Goal: Find contact information: Obtain details needed to contact an individual or organization

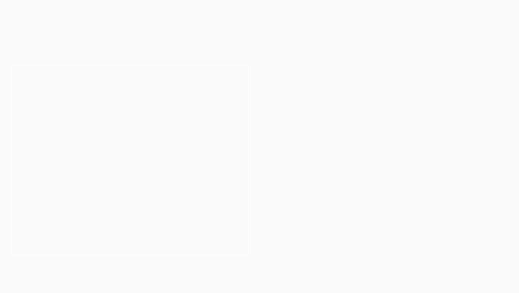
click at [332, 30] on link "Traineeship Workshops" at bounding box center [312, 33] width 63 height 31
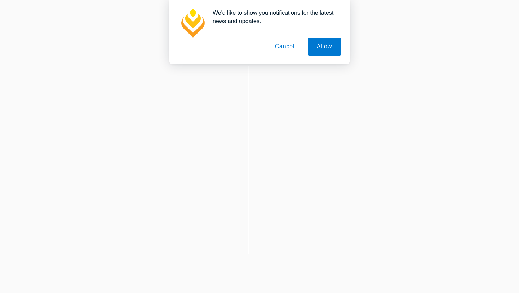
click at [278, 52] on button "Cancel" at bounding box center [285, 47] width 38 height 18
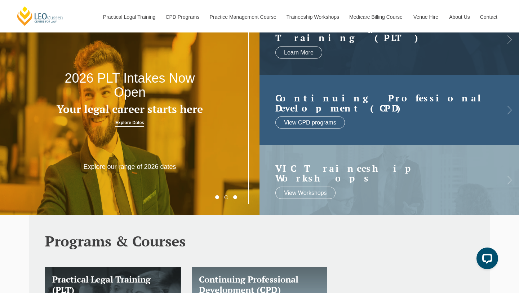
scroll to position [52, 0]
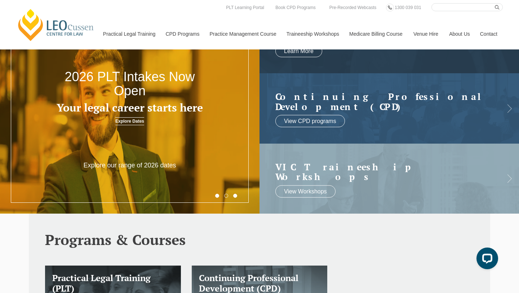
click at [487, 19] on link "Contact" at bounding box center [489, 33] width 28 height 31
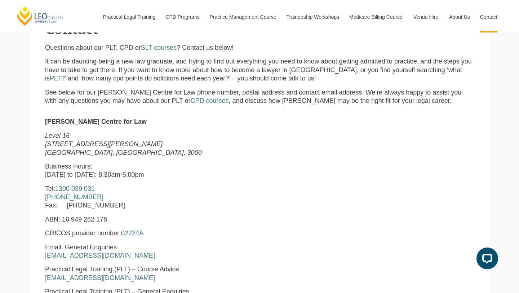
scroll to position [215, 0]
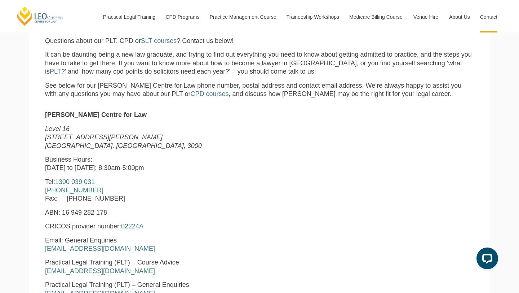
drag, startPoint x: 100, startPoint y: 190, endPoint x: 45, endPoint y: 192, distance: 54.1
click at [45, 192] on p "Tel: 1300 039 031 +61 3 8667 5667 Fax: +61 3 8667 5600" at bounding box center [168, 190] width 246 height 25
copy link "+61 3 8667 5667"
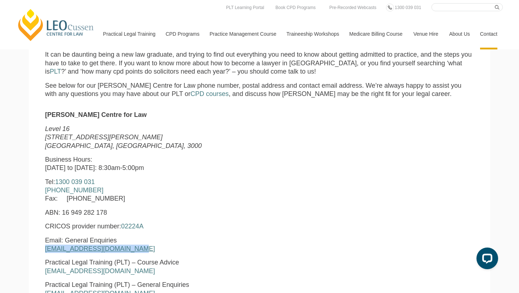
drag, startPoint x: 129, startPoint y: 249, endPoint x: 46, endPoint y: 250, distance: 83.0
click at [46, 250] on p "Email: General Enquiries enquiries@leocussen.edu.au" at bounding box center [168, 244] width 246 height 17
copy link "enquiries@leocussen.edu.au"
